Goal: Book appointment/travel/reservation

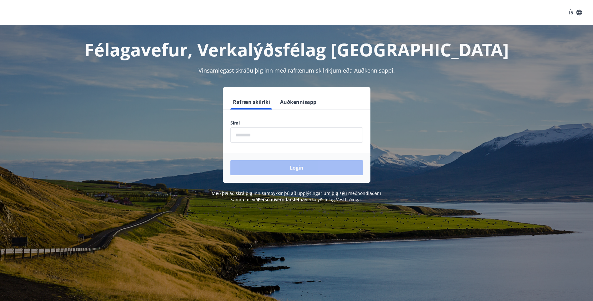
click at [257, 135] on input "phone" at bounding box center [296, 134] width 133 height 15
type input "********"
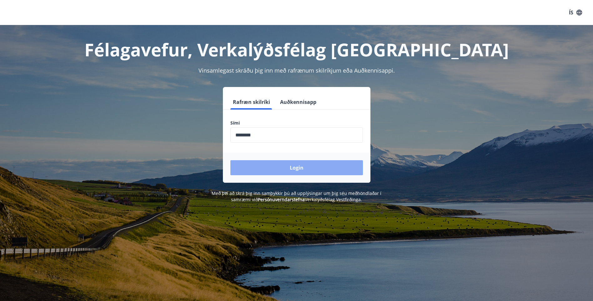
click at [295, 167] on button "Login" at bounding box center [296, 167] width 133 height 15
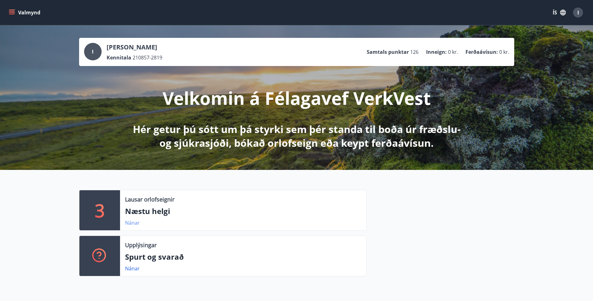
click at [131, 221] on link "Nánar" at bounding box center [132, 222] width 15 height 7
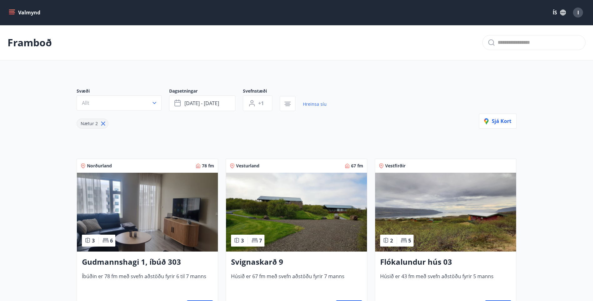
click at [29, 11] on button "Valmynd" at bounding box center [25, 12] width 35 height 11
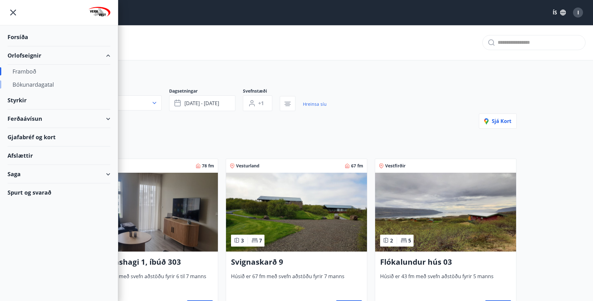
click at [29, 82] on div "Bókunardagatal" at bounding box center [59, 84] width 93 height 13
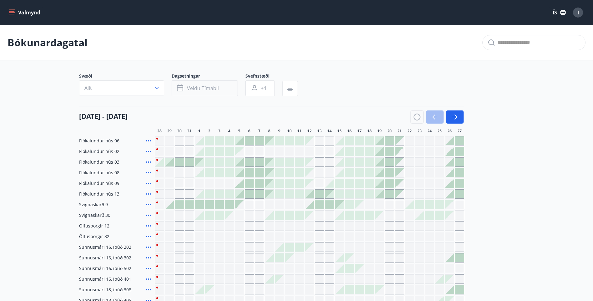
click at [180, 87] on icon "button" at bounding box center [180, 87] width 6 height 1
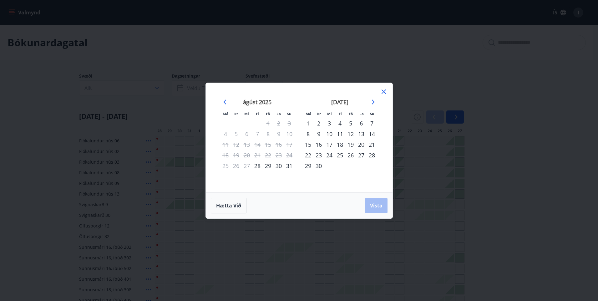
click at [350, 122] on div "5" at bounding box center [350, 123] width 11 height 11
click at [351, 122] on div "5" at bounding box center [350, 123] width 11 height 11
click at [226, 100] on icon "Move backward to switch to the previous month." at bounding box center [225, 101] width 5 height 5
click at [373, 102] on icon "Move forward to switch to the next month." at bounding box center [371, 101] width 5 height 5
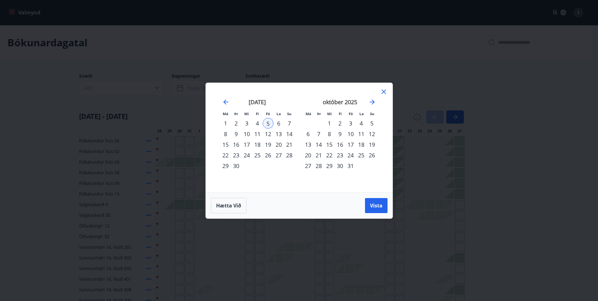
click at [268, 133] on div "12" at bounding box center [268, 133] width 11 height 11
click at [372, 204] on span "Vista" at bounding box center [376, 205] width 13 height 7
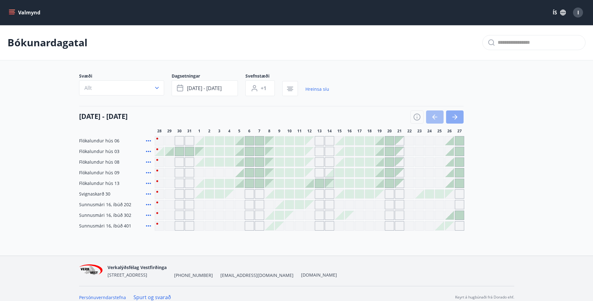
click at [454, 115] on icon "button" at bounding box center [455, 117] width 8 height 8
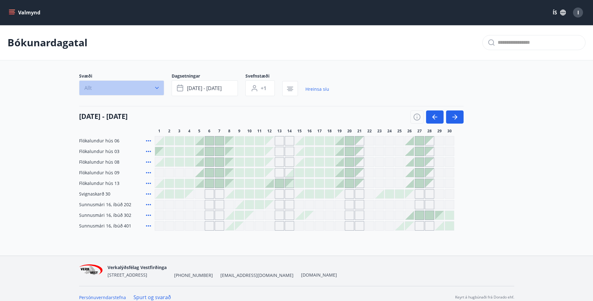
click at [156, 86] on icon "button" at bounding box center [157, 88] width 6 height 6
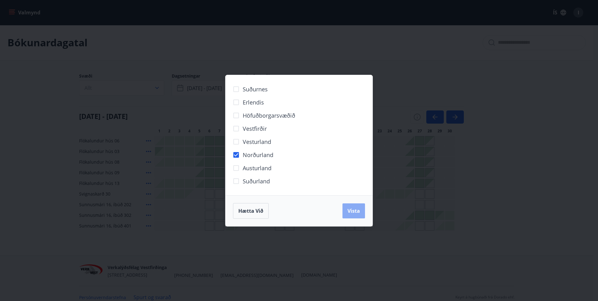
click at [355, 209] on span "Vista" at bounding box center [353, 210] width 13 height 7
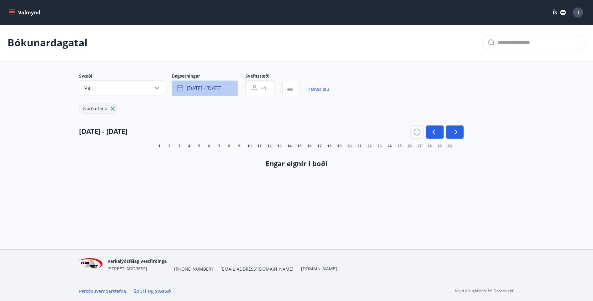
click at [181, 88] on icon "button" at bounding box center [181, 88] width 8 height 8
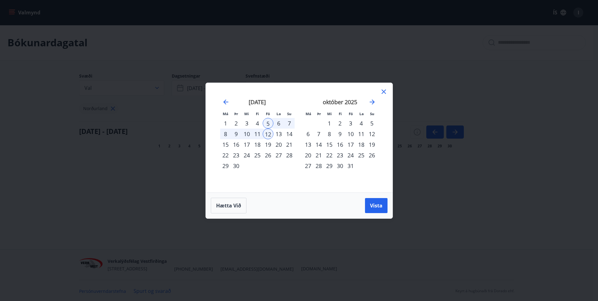
click at [224, 121] on div "1" at bounding box center [225, 123] width 11 height 11
click at [234, 165] on div "30" at bounding box center [236, 165] width 11 height 11
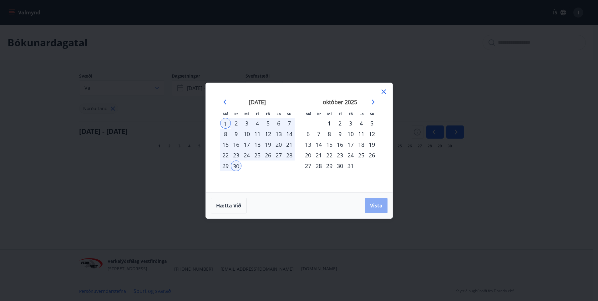
click at [379, 204] on span "Vista" at bounding box center [376, 205] width 13 height 7
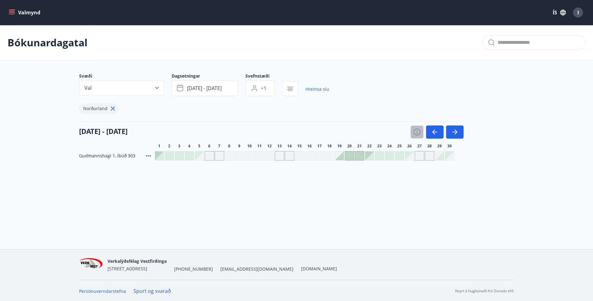
click at [417, 131] on icon "button" at bounding box center [417, 132] width 8 height 8
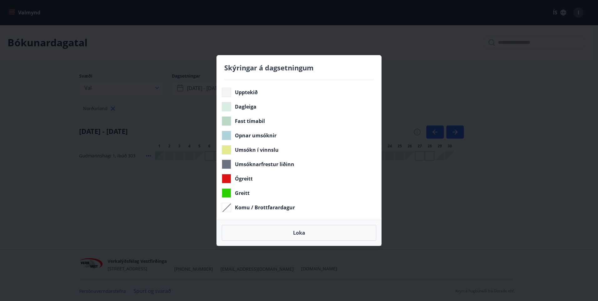
click at [398, 46] on div "Skýringar á dagsetningum Upptekið Dagleiga Fast tímabil Opnar umsóknir Umsókn í…" at bounding box center [299, 150] width 598 height 301
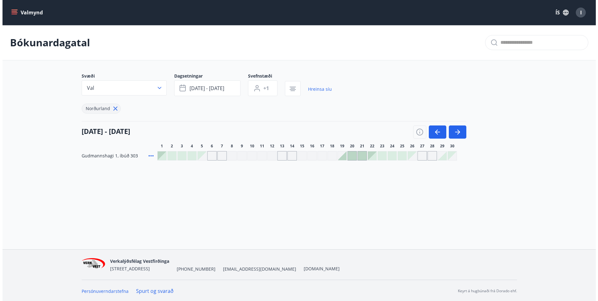
scroll to position [1, 0]
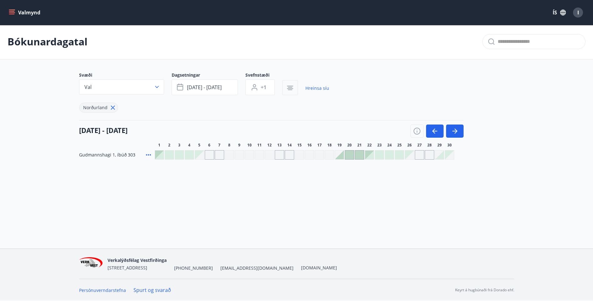
click at [291, 88] on icon "button" at bounding box center [290, 87] width 4 height 1
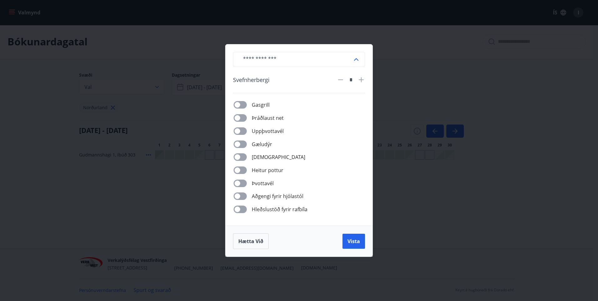
click at [451, 51] on div "​ Svefnherbergi * Gasgrill Þráðlaust net Uppþvottavél Gæludýr Þurrkari Heitur p…" at bounding box center [299, 150] width 598 height 301
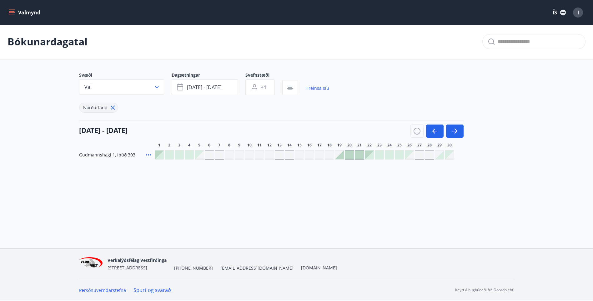
click at [202, 155] on div "Gráir dagar eru ekki bókanlegir" at bounding box center [199, 154] width 9 height 9
click at [211, 155] on div "Gráir dagar eru ekki bókanlegir" at bounding box center [209, 154] width 9 height 9
click at [249, 153] on div "Gráir dagar eru ekki bókanlegir" at bounding box center [249, 154] width 9 height 9
click at [188, 154] on div at bounding box center [189, 154] width 9 height 9
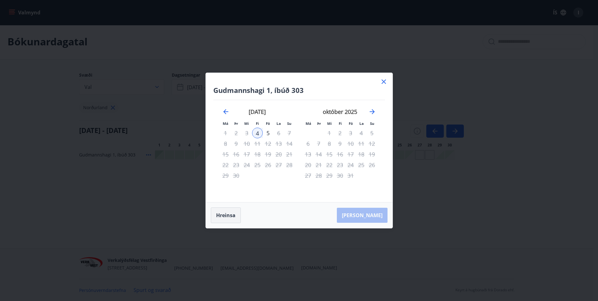
click at [224, 214] on button "Hreinsa" at bounding box center [226, 215] width 30 height 16
click at [158, 184] on div "Gudmannshagi 1, íbúð 303 Má Þr Mi Fi Fö La Su Má Þr Mi Fi Fö La Su ágúst 2025 1…" at bounding box center [299, 150] width 598 height 301
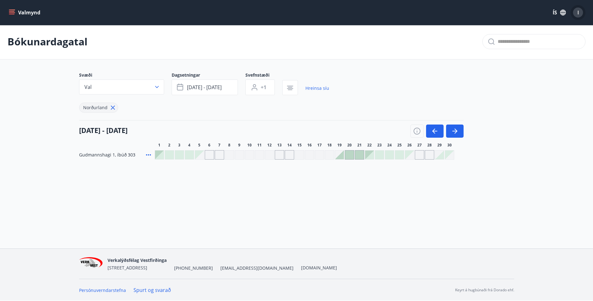
click at [577, 10] on span "I" at bounding box center [578, 12] width 2 height 7
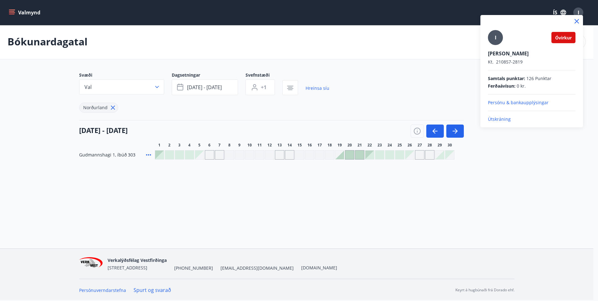
click at [494, 117] on p "Útskráning" at bounding box center [532, 119] width 88 height 6
